Goal: Transaction & Acquisition: Purchase product/service

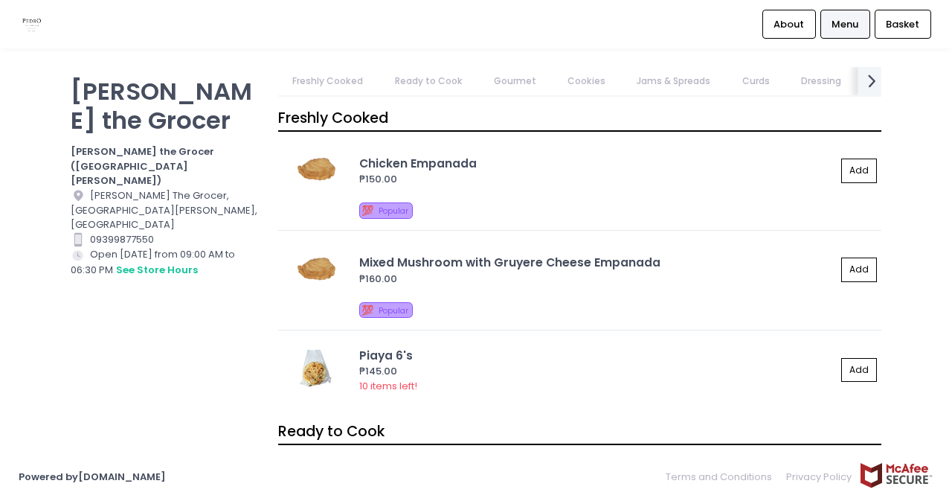
click at [872, 80] on icon "next Created with Sketch." at bounding box center [873, 81] width 22 height 22
click at [440, 86] on link "Bread & Pastries" at bounding box center [451, 81] width 104 height 28
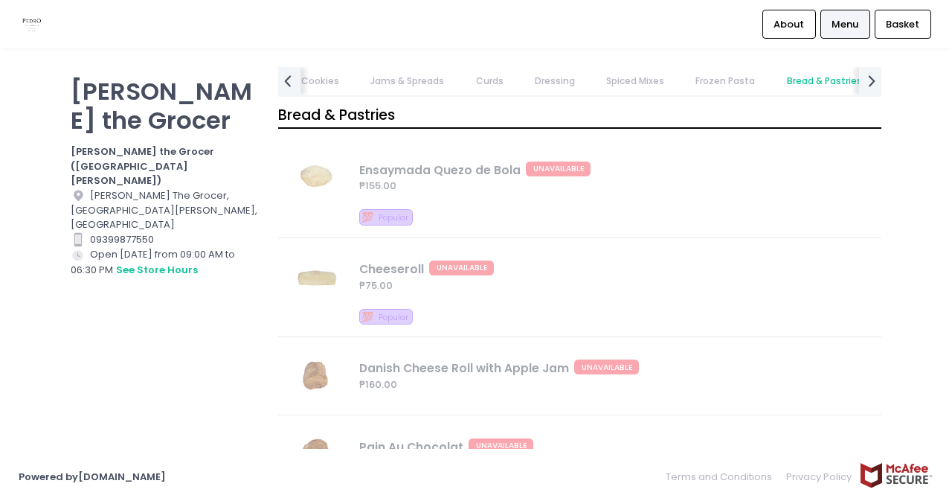
scroll to position [4864, 0]
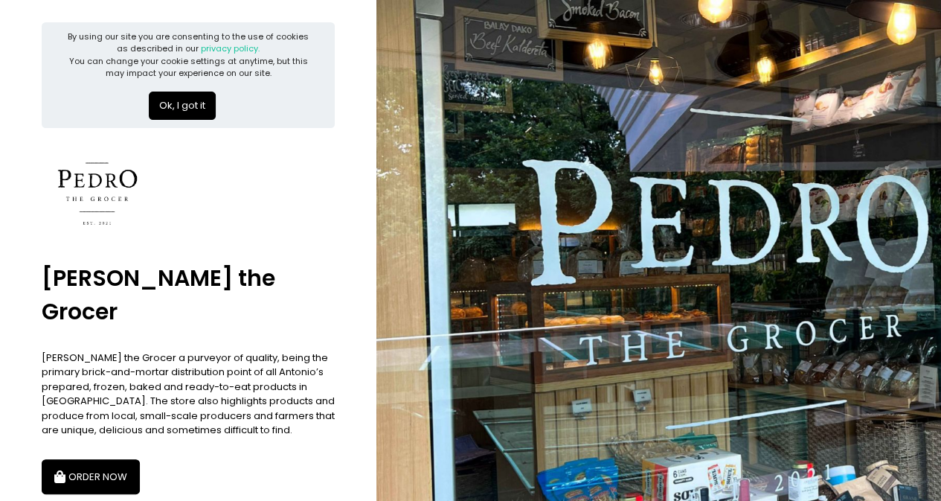
click at [168, 101] on button "Ok, I got it" at bounding box center [182, 106] width 67 height 28
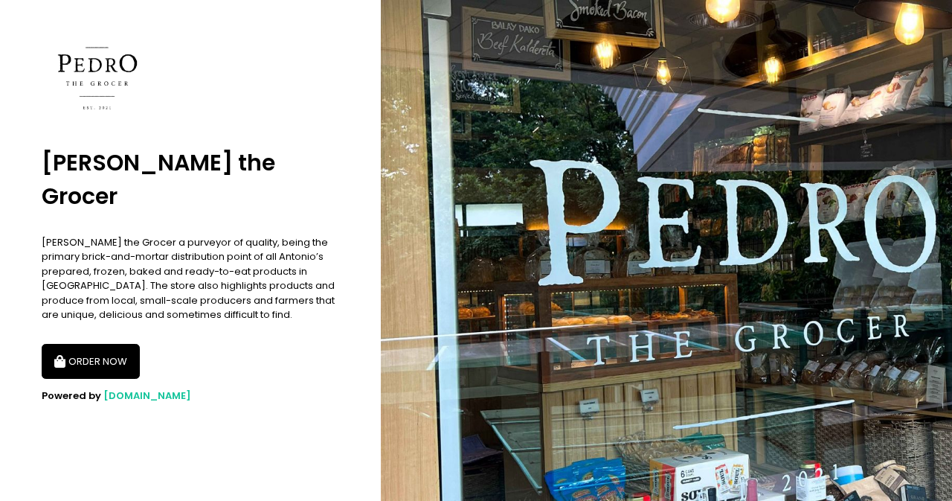
click at [115, 344] on button "ORDER NOW" at bounding box center [91, 362] width 98 height 36
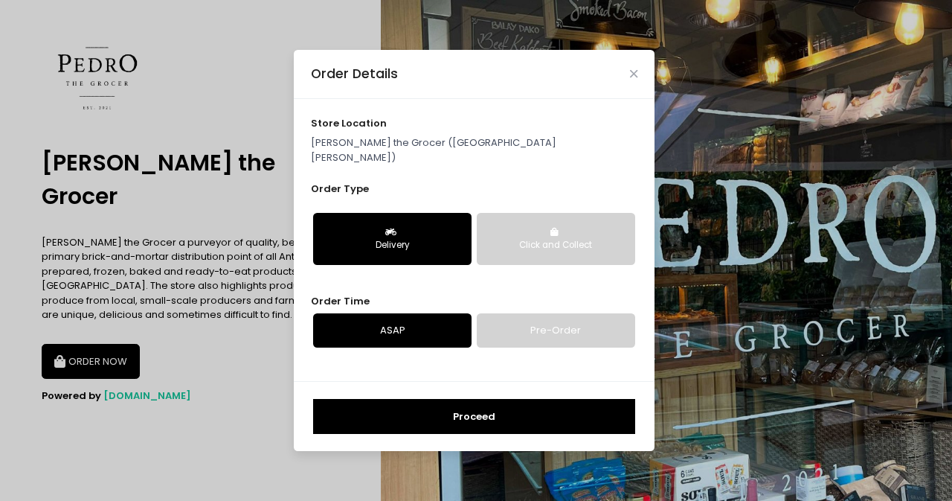
click at [432, 231] on button "Delivery" at bounding box center [392, 239] width 158 height 52
click at [488, 414] on button "Proceed" at bounding box center [474, 417] width 322 height 36
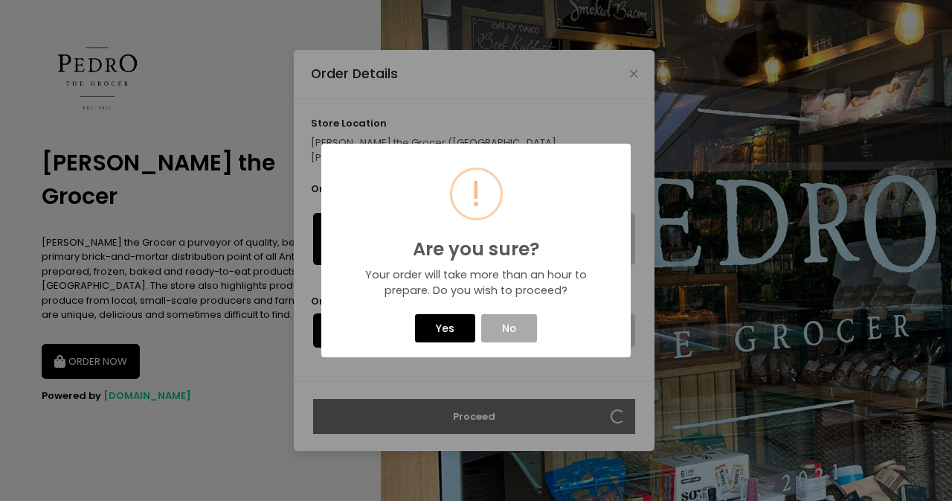
click at [449, 336] on button "Yes" at bounding box center [445, 328] width 60 height 28
